Goal: Information Seeking & Learning: Learn about a topic

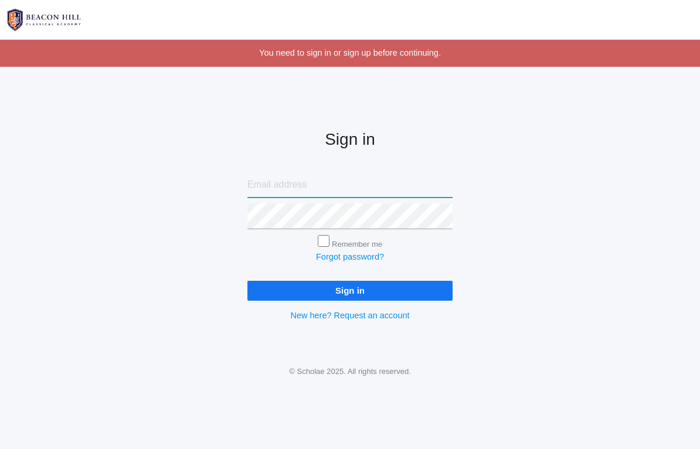
type input "[EMAIL_ADDRESS][DOMAIN_NAME]"
click at [350, 287] on input "Sign in" at bounding box center [349, 290] width 205 height 19
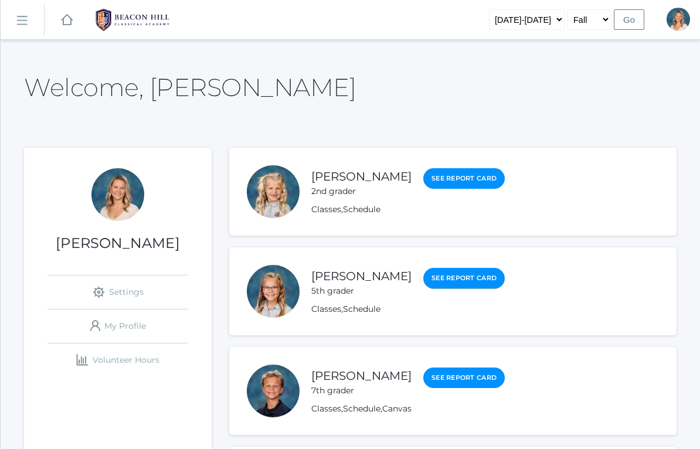
click at [468, 284] on link "See Report Card" at bounding box center [463, 278] width 81 height 21
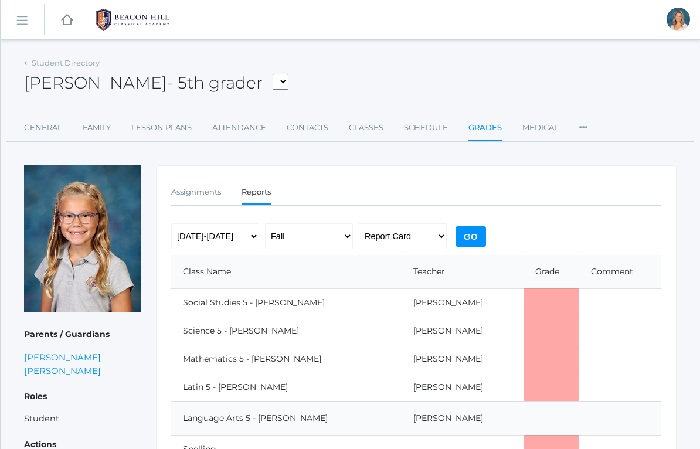
click at [473, 234] on input "Go" at bounding box center [470, 236] width 30 height 21
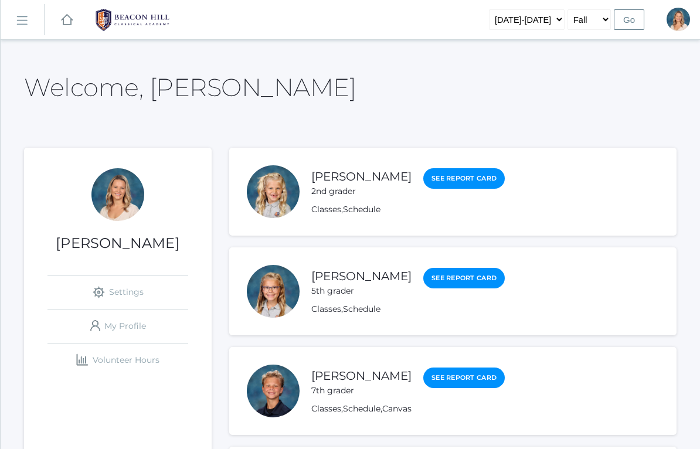
click at [540, 309] on li "[PERSON_NAME] 5th grader See Report Card Classes , Schedule" at bounding box center [452, 291] width 447 height 88
click at [367, 313] on link "Schedule" at bounding box center [361, 309] width 37 height 11
click at [23, 15] on rect at bounding box center [21, 21] width 19 height 19
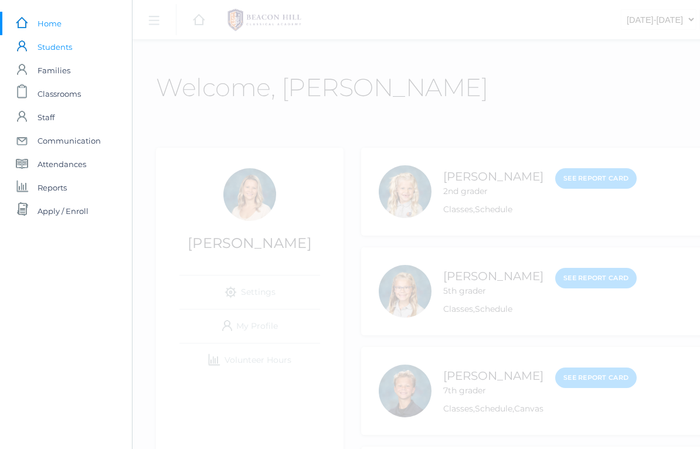
click at [21, 49] on rect at bounding box center [21, 46] width 14 height 14
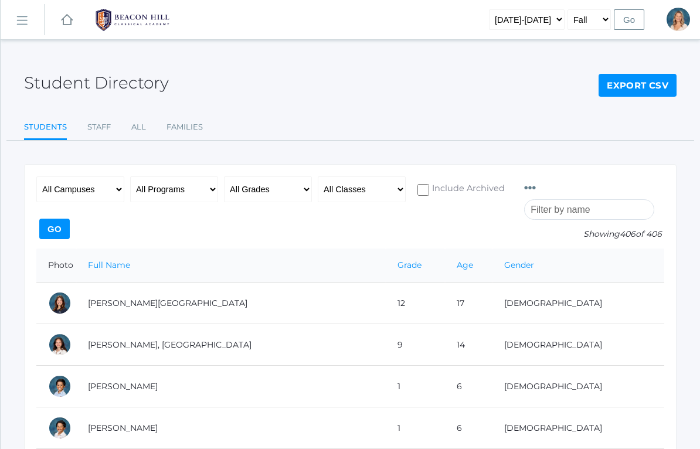
click at [20, 29] on link "icons/ui/navigation/hamburger Created with Sketch." at bounding box center [22, 20] width 43 height 32
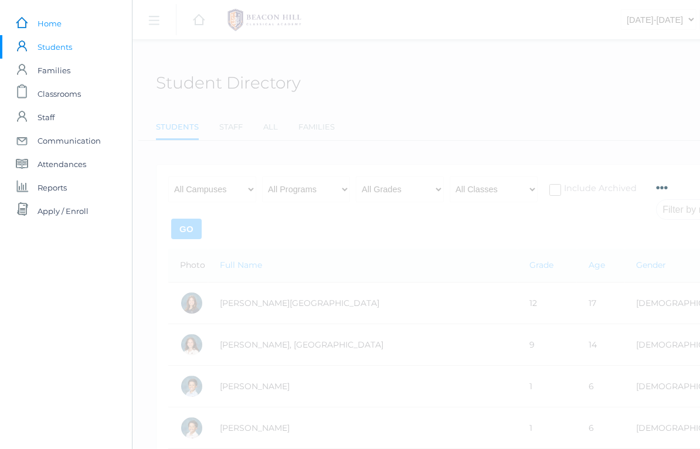
click at [13, 19] on link "icons/ui/navigation/home Created with Sketch. Home" at bounding box center [66, 23] width 132 height 23
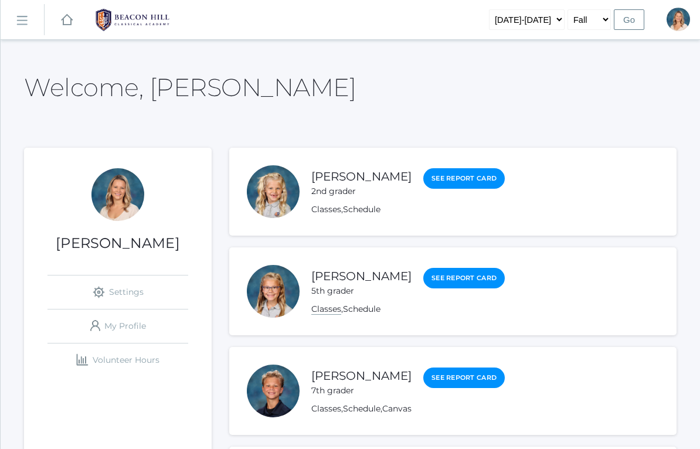
click at [320, 312] on link "Classes" at bounding box center [326, 309] width 30 height 11
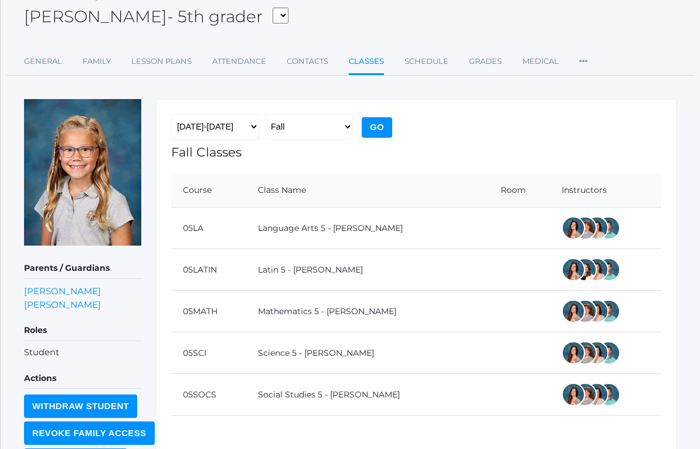
scroll to position [114, 0]
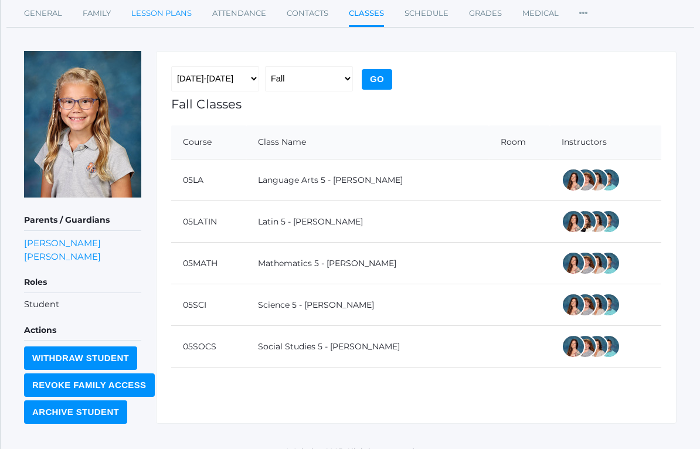
click at [164, 11] on link "Lesson Plans" at bounding box center [161, 13] width 60 height 23
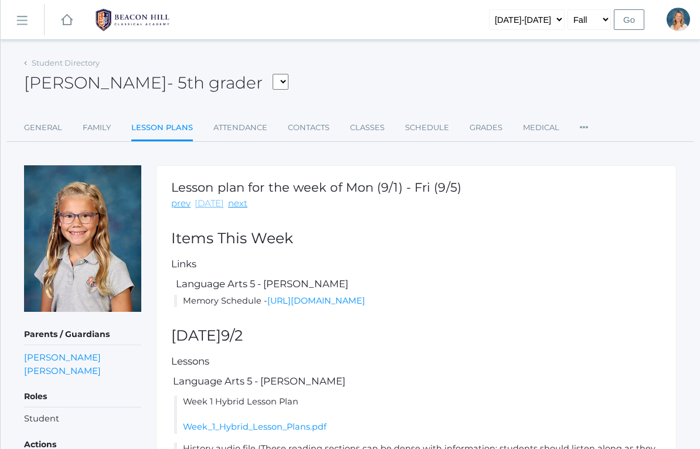
click at [210, 207] on link "[DATE]" at bounding box center [209, 203] width 29 height 13
click at [236, 207] on link "next" at bounding box center [237, 203] width 19 height 13
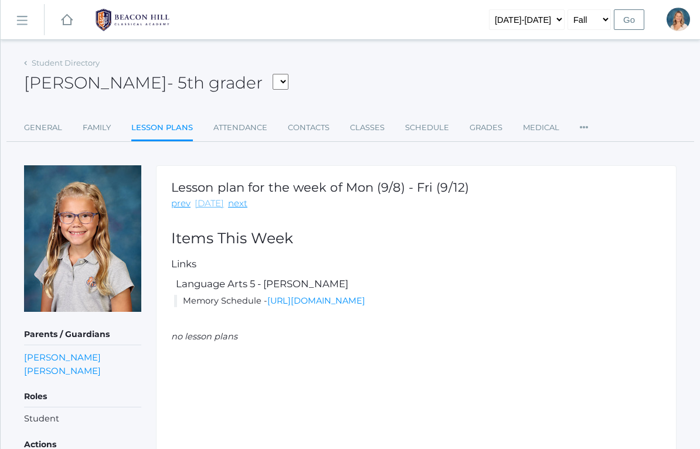
click at [209, 210] on link "[DATE]" at bounding box center [209, 203] width 29 height 13
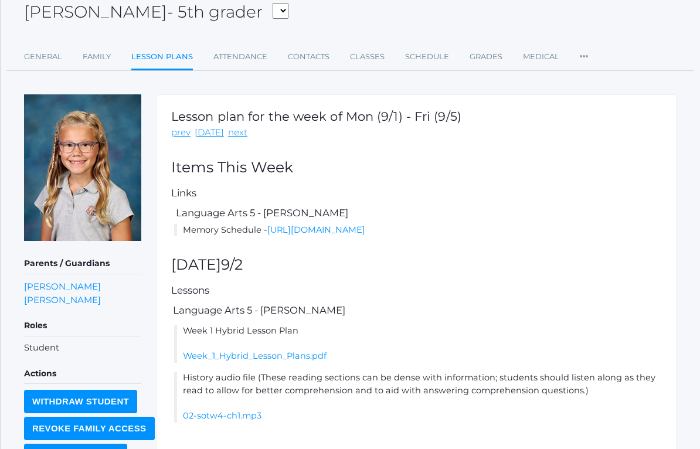
scroll to position [114, 0]
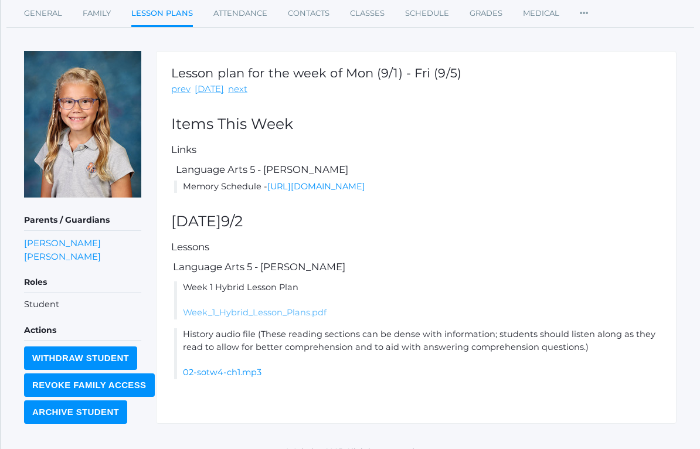
click at [301, 318] on link "Week_1_Hybrid_Lesson_Plans.pdf" at bounding box center [255, 312] width 144 height 11
